Goal: Obtain resource: Download file/media

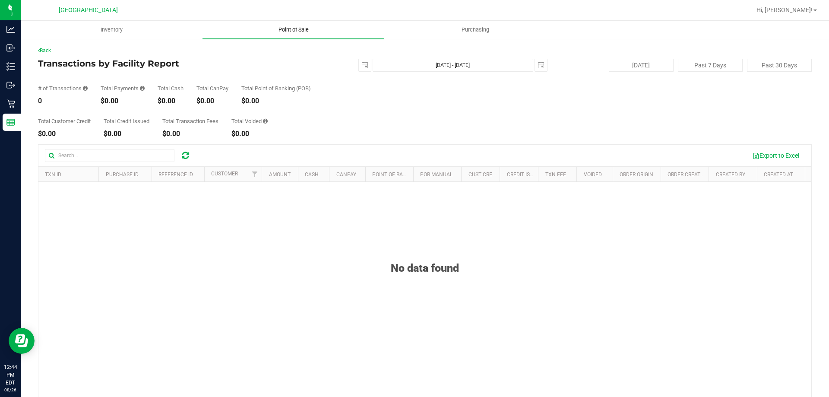
click at [309, 27] on span "Point of Sale" at bounding box center [294, 30] width 54 height 8
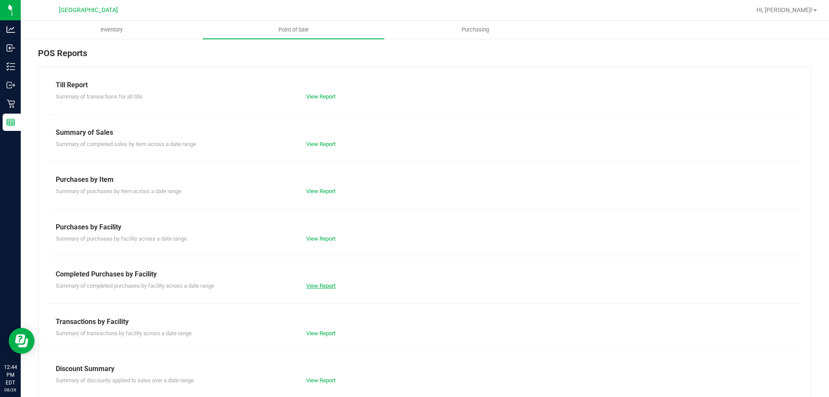
click at [326, 288] on link "View Report" at bounding box center [320, 285] width 29 height 6
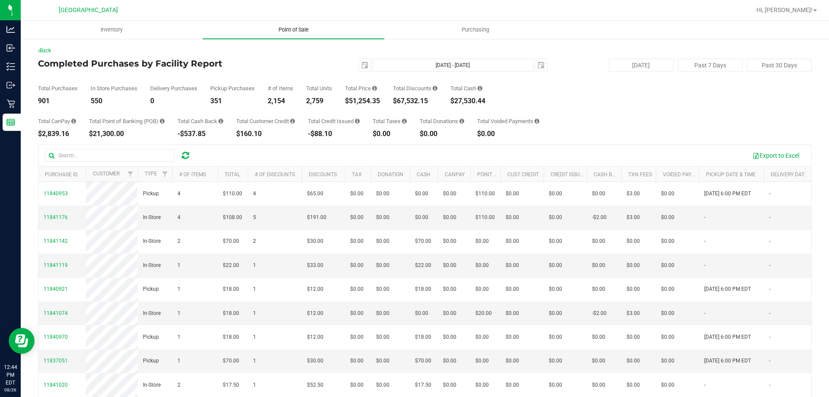
click at [292, 28] on span "Point of Sale" at bounding box center [294, 30] width 54 height 8
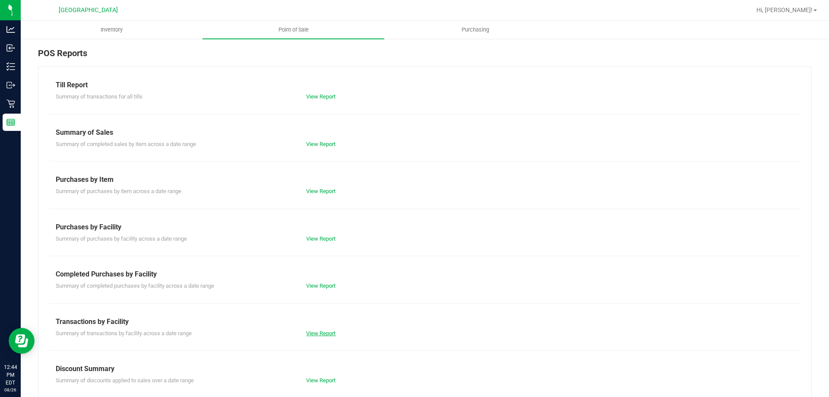
click at [320, 334] on link "View Report" at bounding box center [320, 333] width 29 height 6
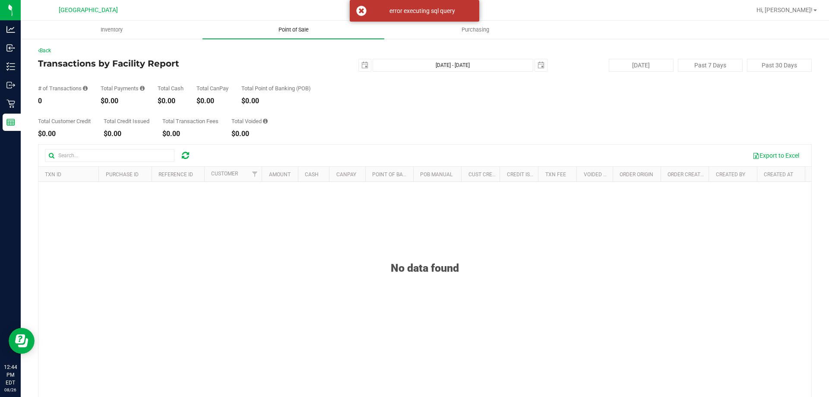
click at [291, 28] on span "Point of Sale" at bounding box center [294, 30] width 54 height 8
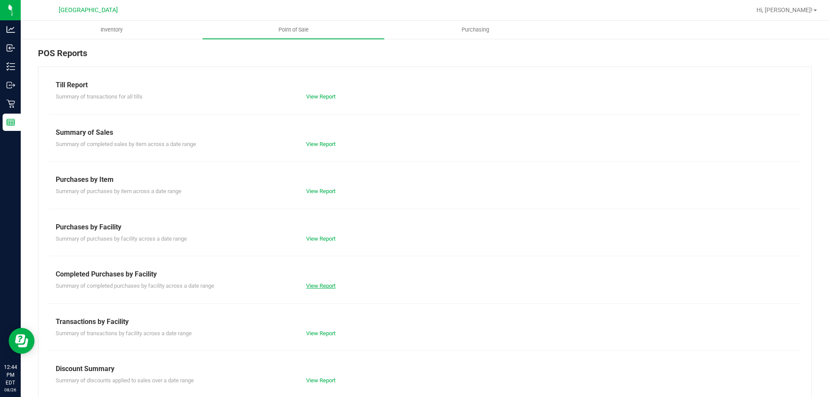
click at [325, 287] on link "View Report" at bounding box center [320, 285] width 29 height 6
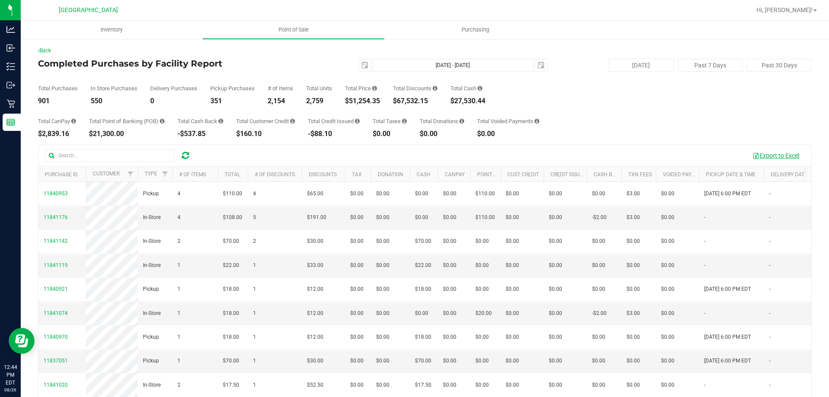
click at [771, 155] on button "Export to Excel" at bounding box center [776, 155] width 58 height 15
click at [302, 29] on span "Point of Sale" at bounding box center [294, 30] width 54 height 8
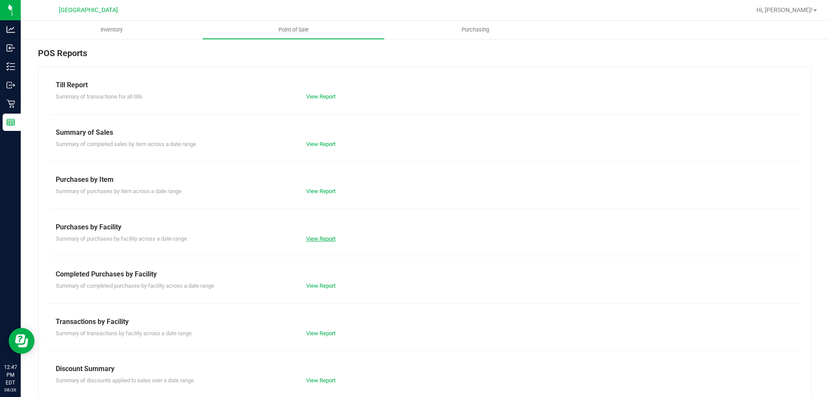
click at [316, 240] on link "View Report" at bounding box center [320, 238] width 29 height 6
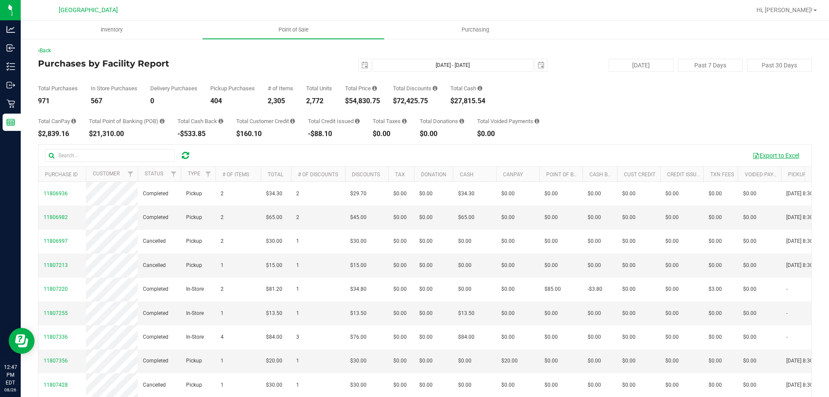
click at [769, 156] on button "Export to Excel" at bounding box center [776, 155] width 58 height 15
click at [294, 28] on span "Point of Sale" at bounding box center [294, 30] width 54 height 8
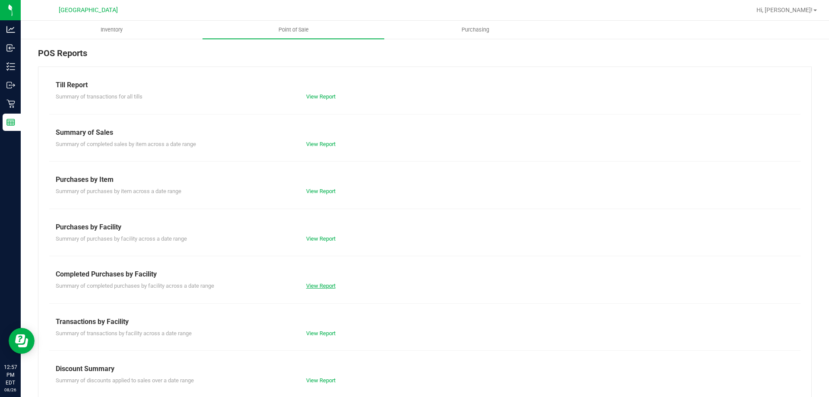
click at [314, 286] on link "View Report" at bounding box center [320, 285] width 29 height 6
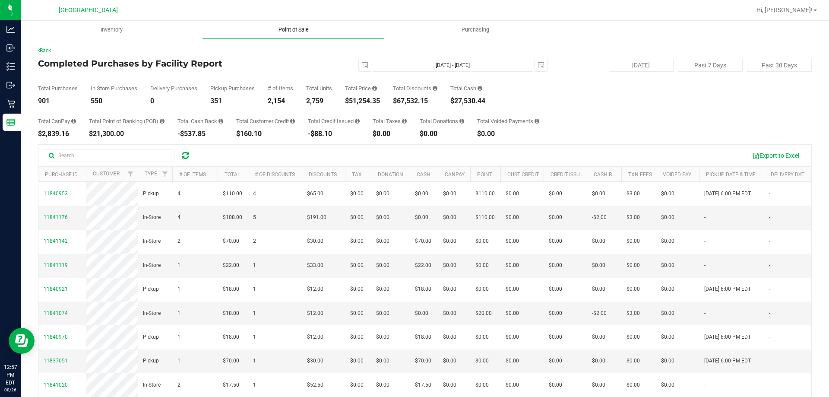
click at [297, 30] on span "Point of Sale" at bounding box center [294, 30] width 54 height 8
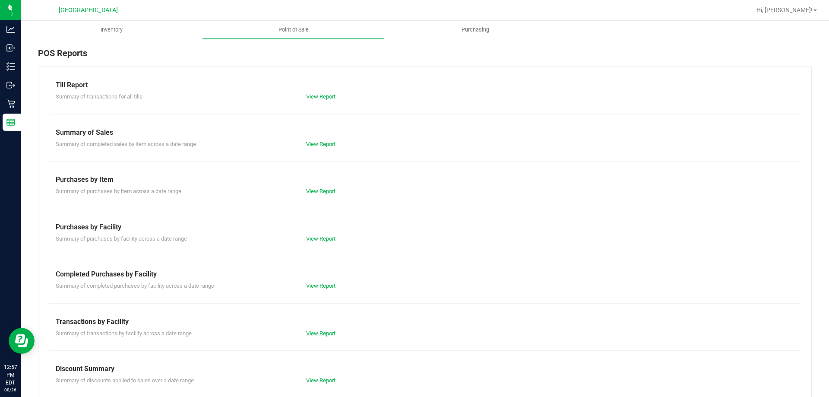
click at [324, 335] on link "View Report" at bounding box center [320, 333] width 29 height 6
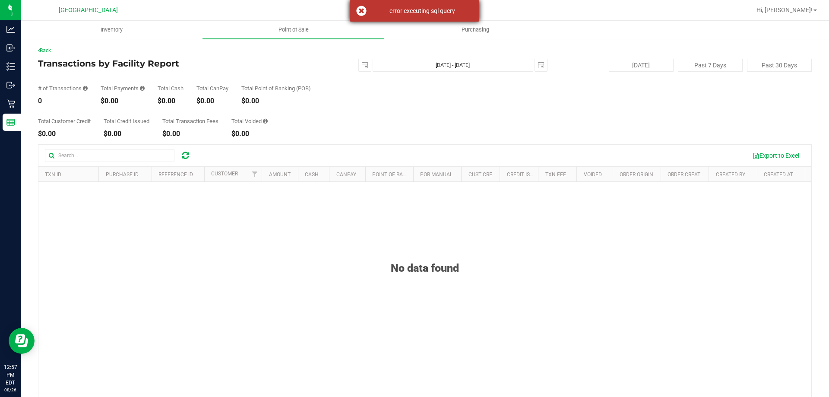
click at [361, 9] on div "error executing sql query" at bounding box center [414, 11] width 129 height 22
click at [804, 8] on span "Hi, [PERSON_NAME]!" at bounding box center [784, 9] width 56 height 7
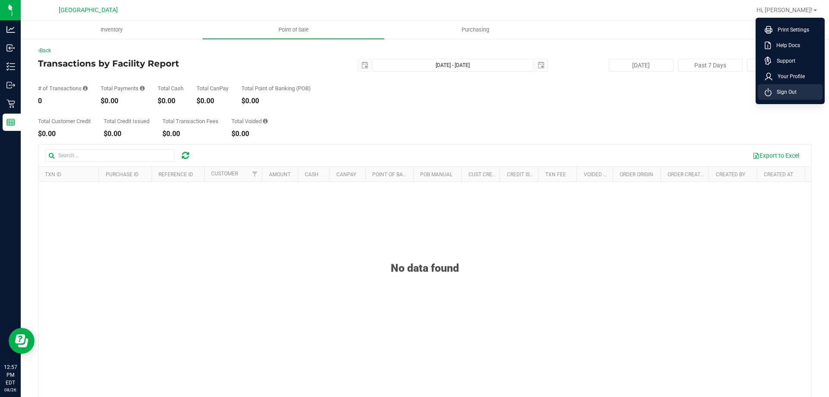
click at [790, 89] on span "Sign Out" at bounding box center [783, 92] width 25 height 9
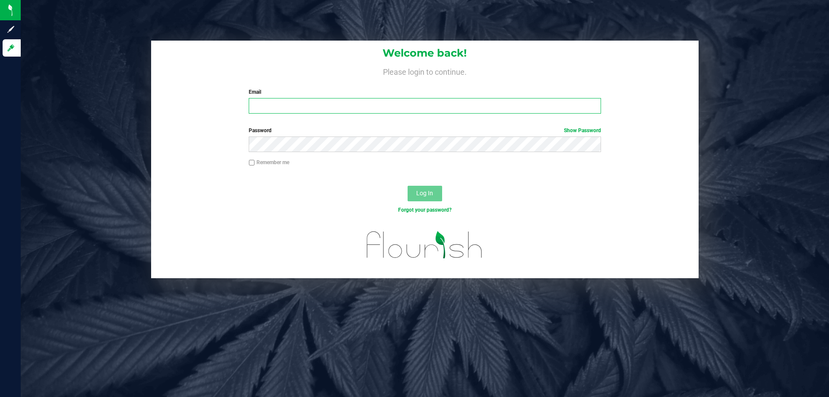
click at [275, 101] on input "Email" at bounding box center [425, 106] width 352 height 16
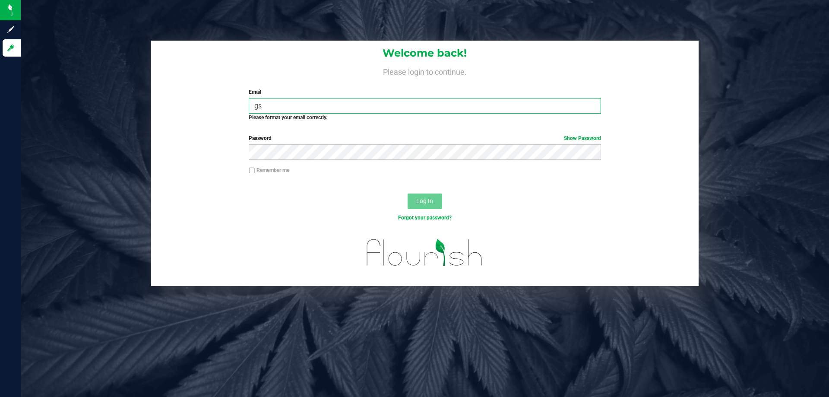
type input "g"
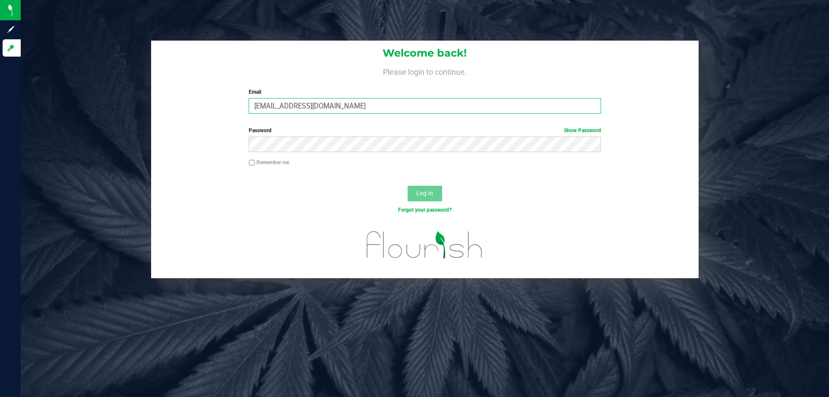
type input "[EMAIL_ADDRESS][DOMAIN_NAME]"
click at [407, 186] on button "Log In" at bounding box center [424, 194] width 35 height 16
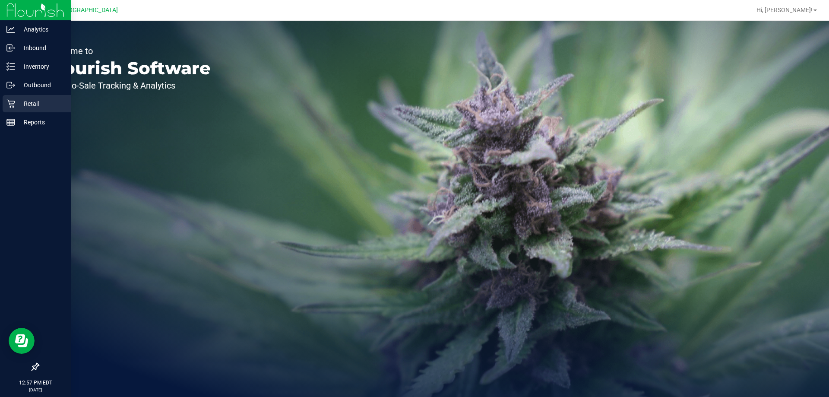
click at [27, 105] on p "Retail" at bounding box center [41, 103] width 52 height 10
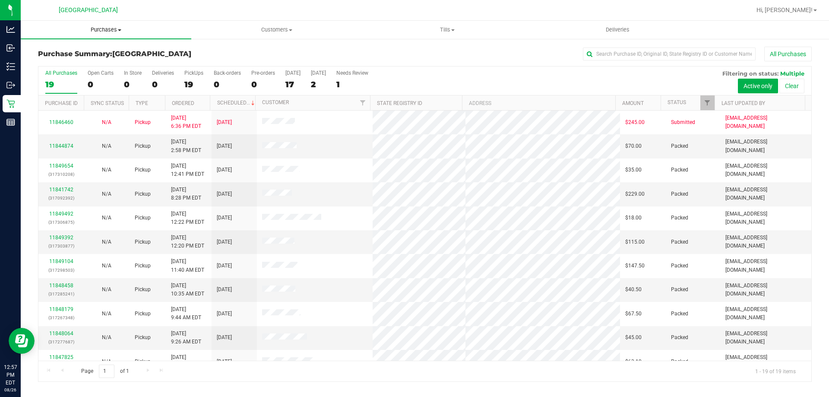
click at [109, 29] on span "Purchases" at bounding box center [106, 30] width 170 height 8
click at [63, 59] on span "Fulfillment" at bounding box center [48, 62] width 54 height 7
